Goal: Information Seeking & Learning: Learn about a topic

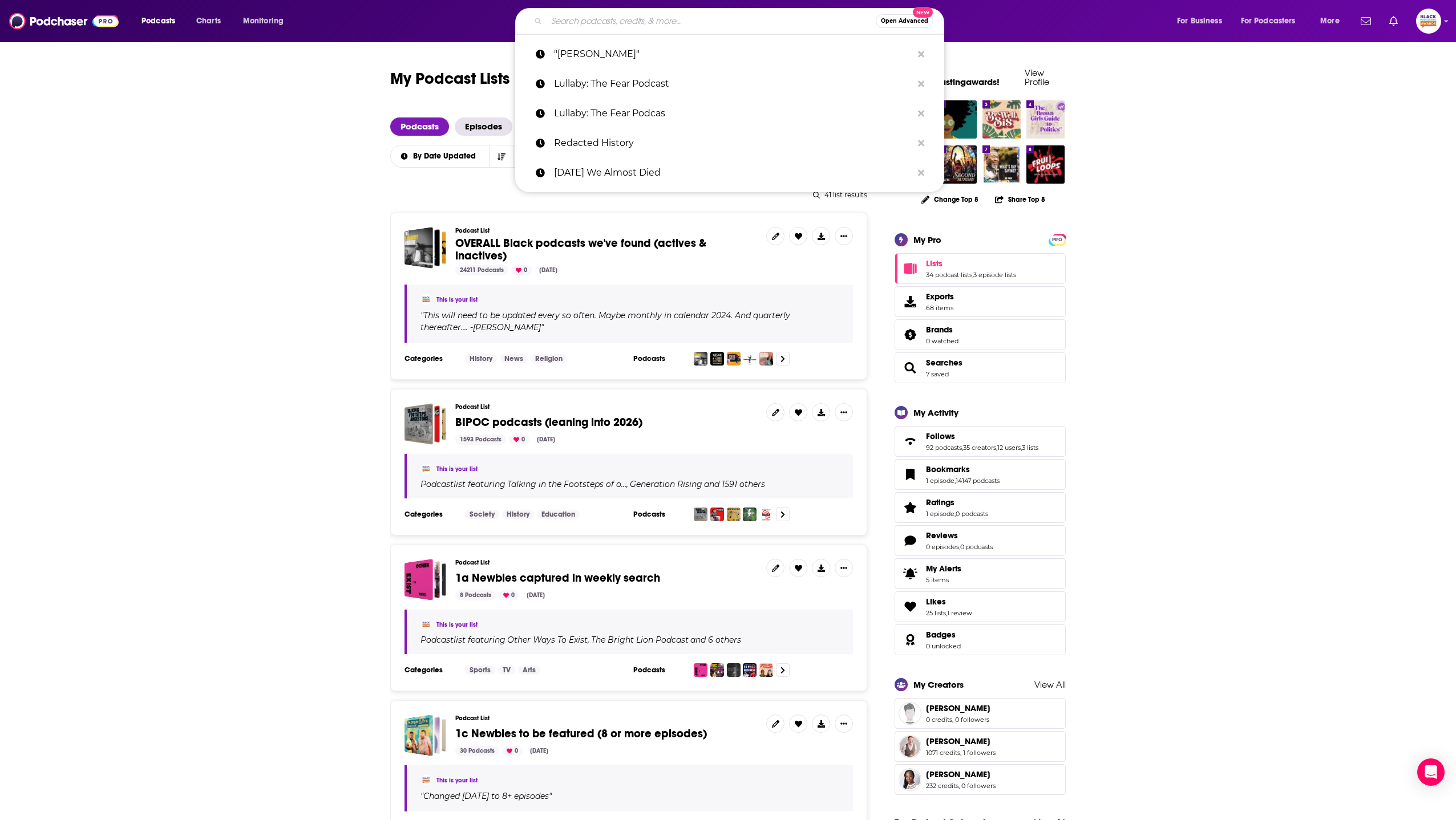
click at [627, 18] on input "Search podcasts, credits, & more..." at bounding box center [711, 21] width 329 height 18
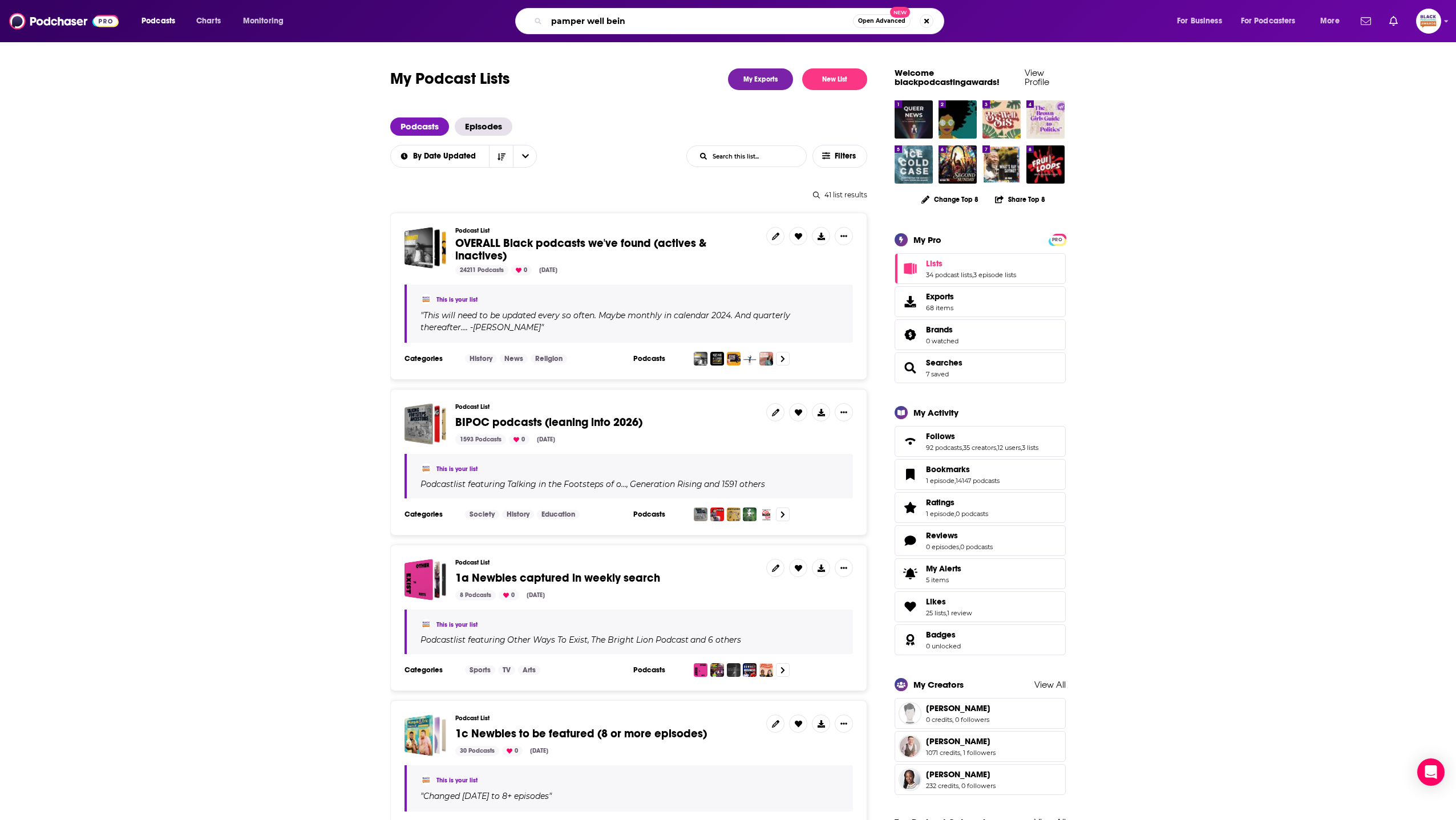
type input "pamper well being"
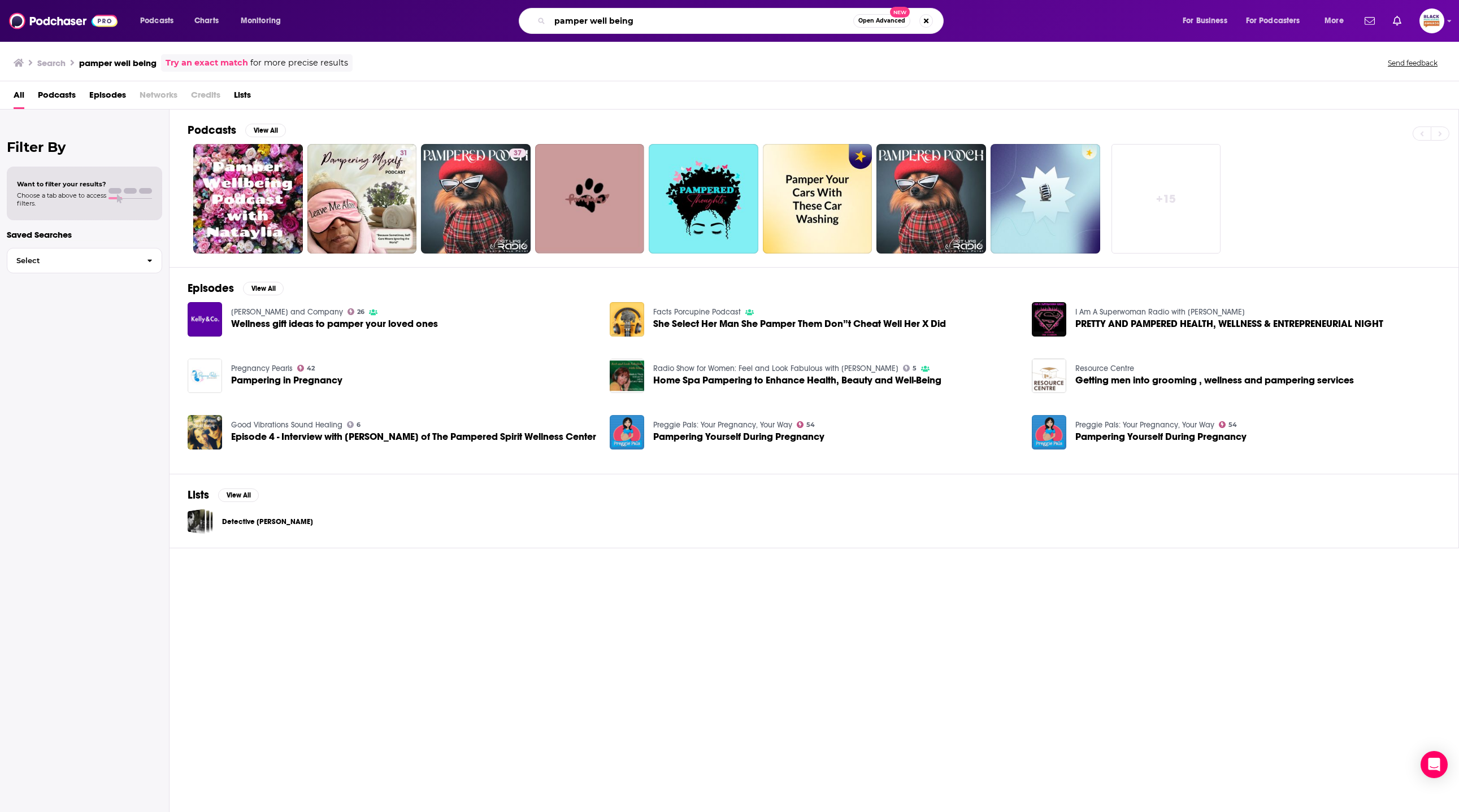
click at [578, 23] on input "pamper well being" at bounding box center [701, 21] width 303 height 18
paste input "Pamper Wellbeing Podcast"
type input "Pamper Wellbeing Podcast"
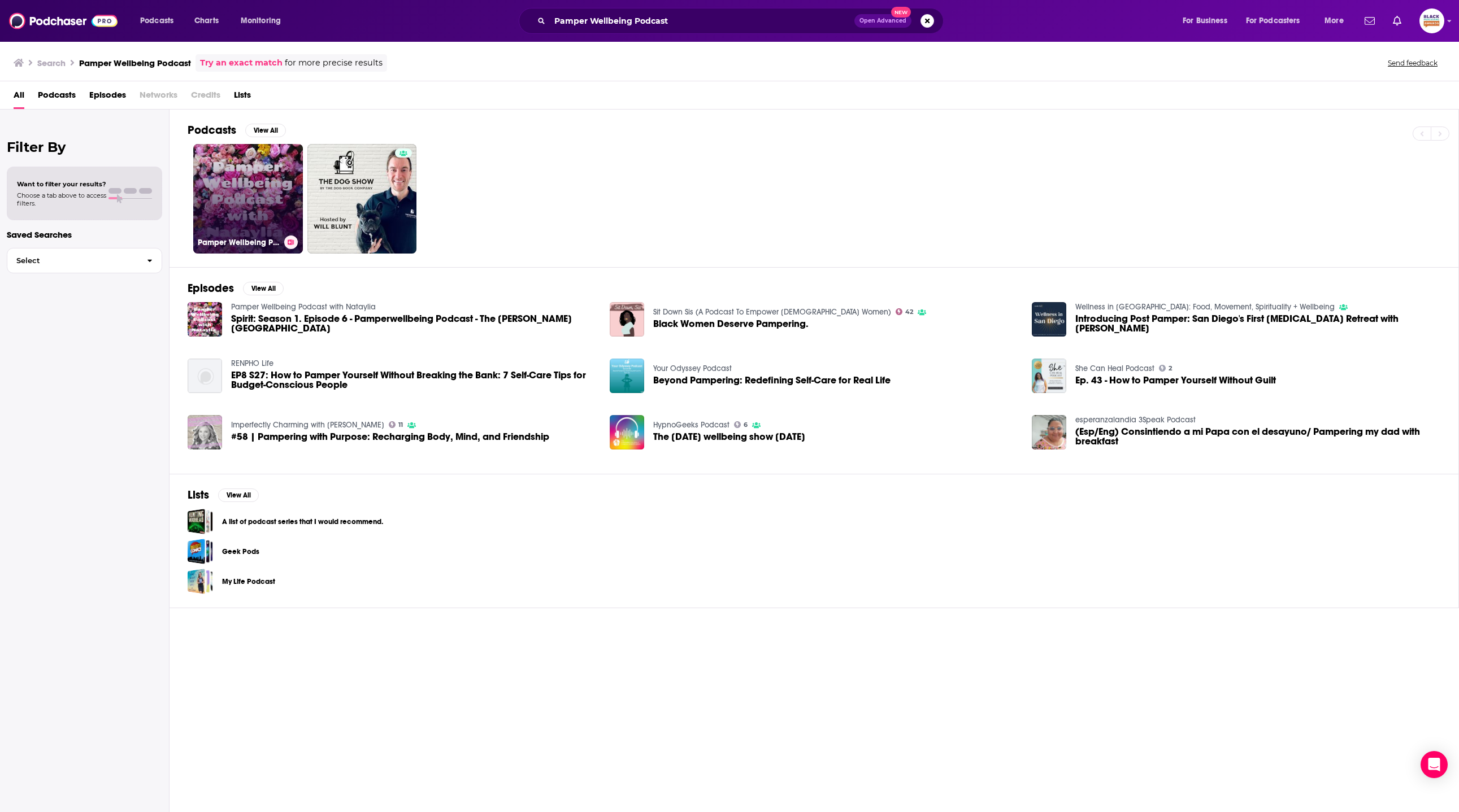
click at [255, 189] on link "Pamper Wellbeing Podcast with Nataylia" at bounding box center [248, 198] width 110 height 110
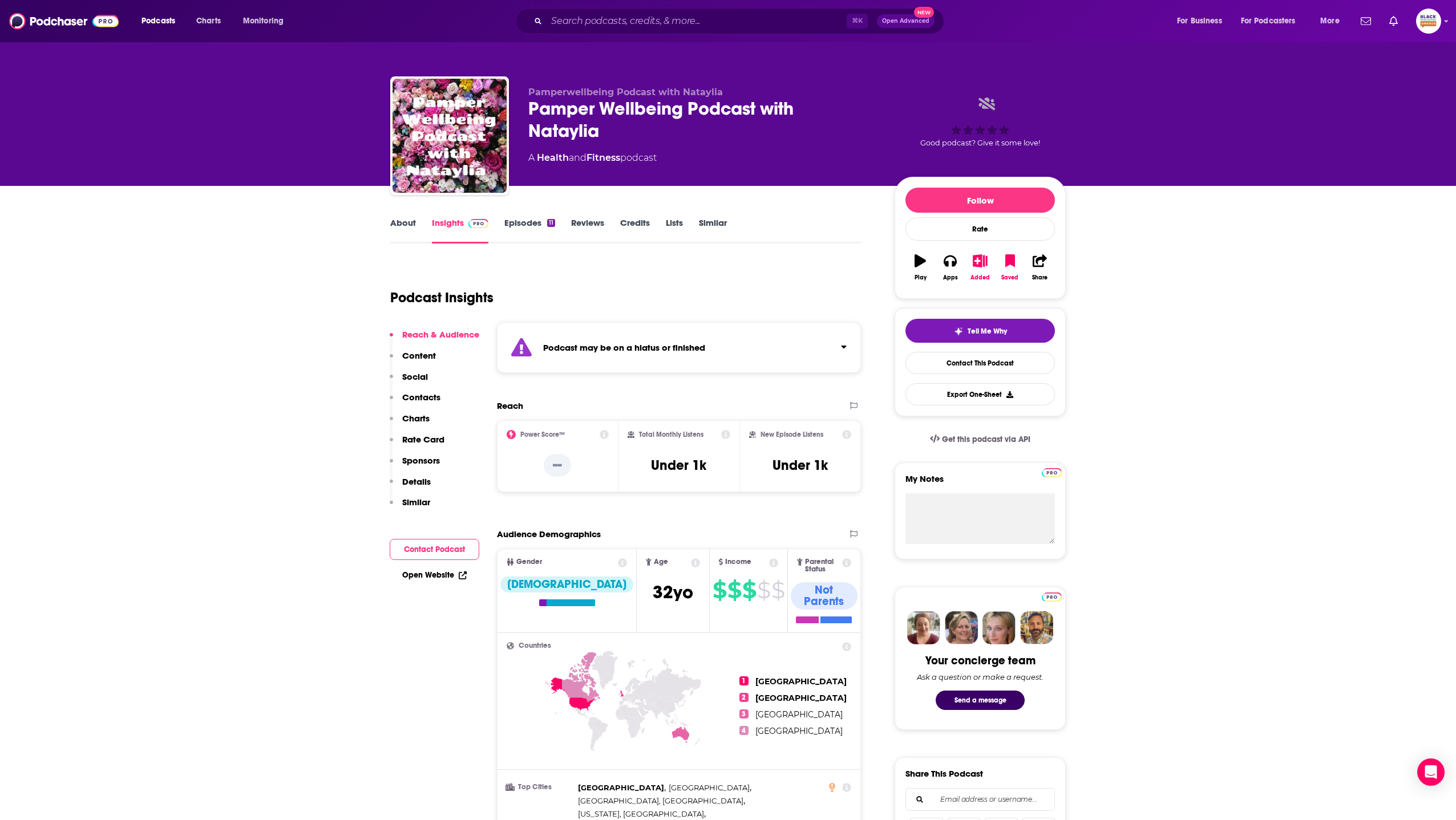
click at [818, 341] on div "Podcast may be on a hiatus or finished" at bounding box center [679, 347] width 364 height 51
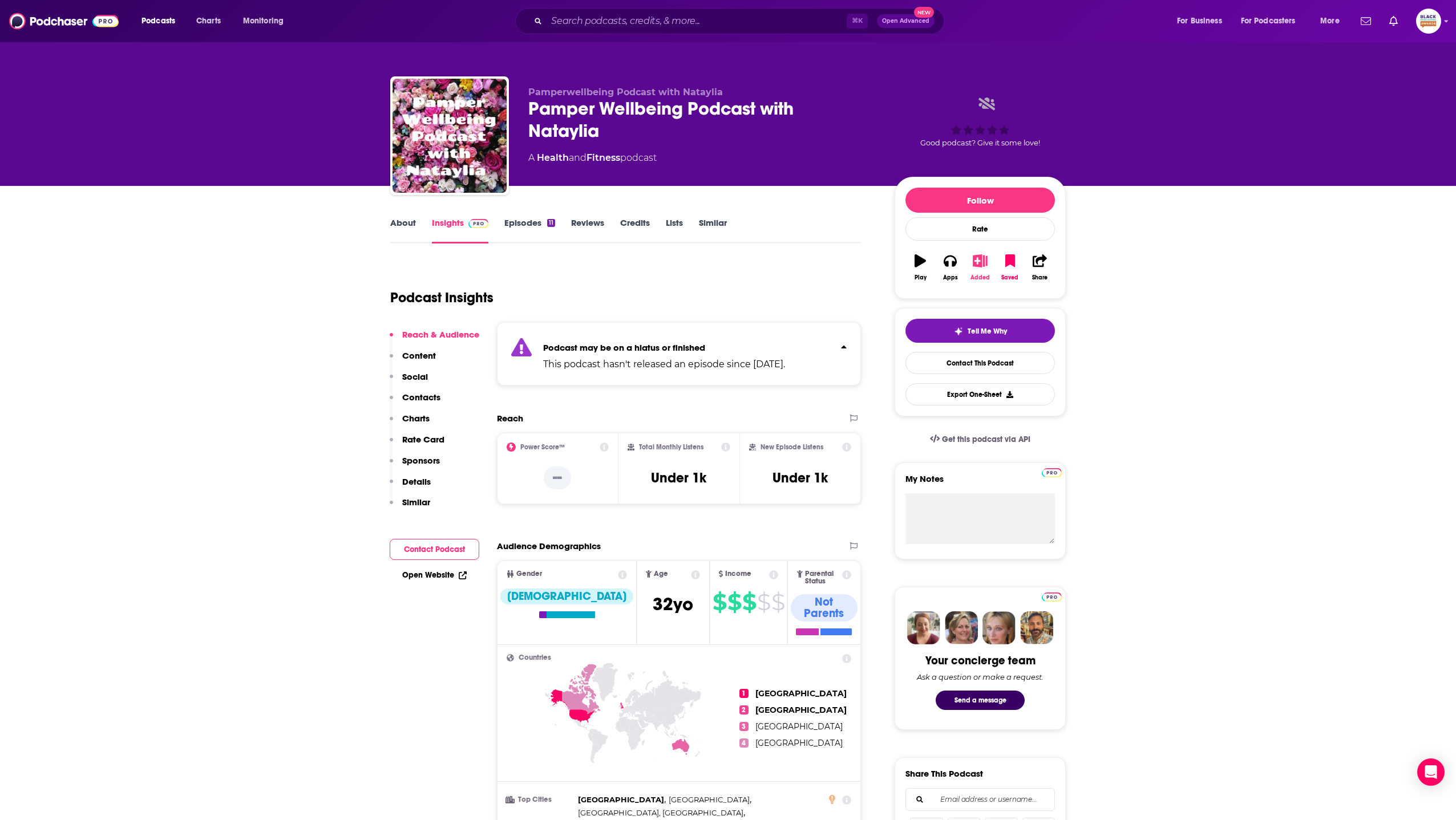
click at [973, 266] on icon "button" at bounding box center [980, 260] width 14 height 13
